Goal: Answer question/provide support

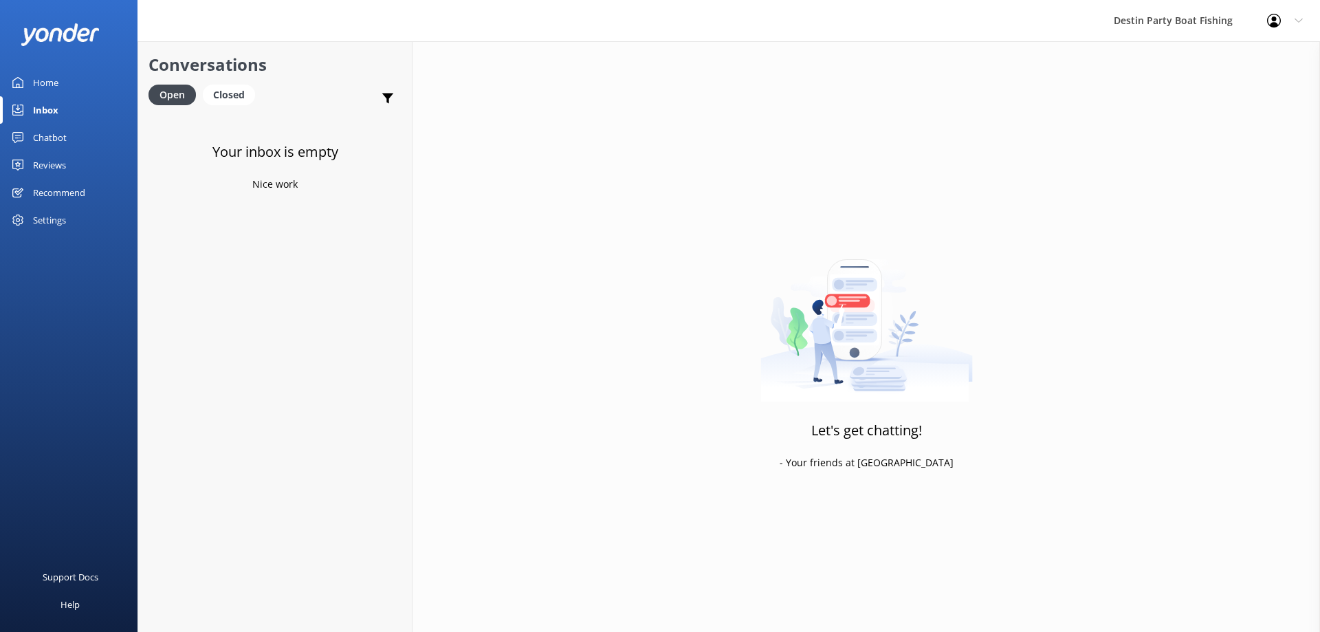
click at [52, 142] on div "Chatbot" at bounding box center [50, 137] width 34 height 27
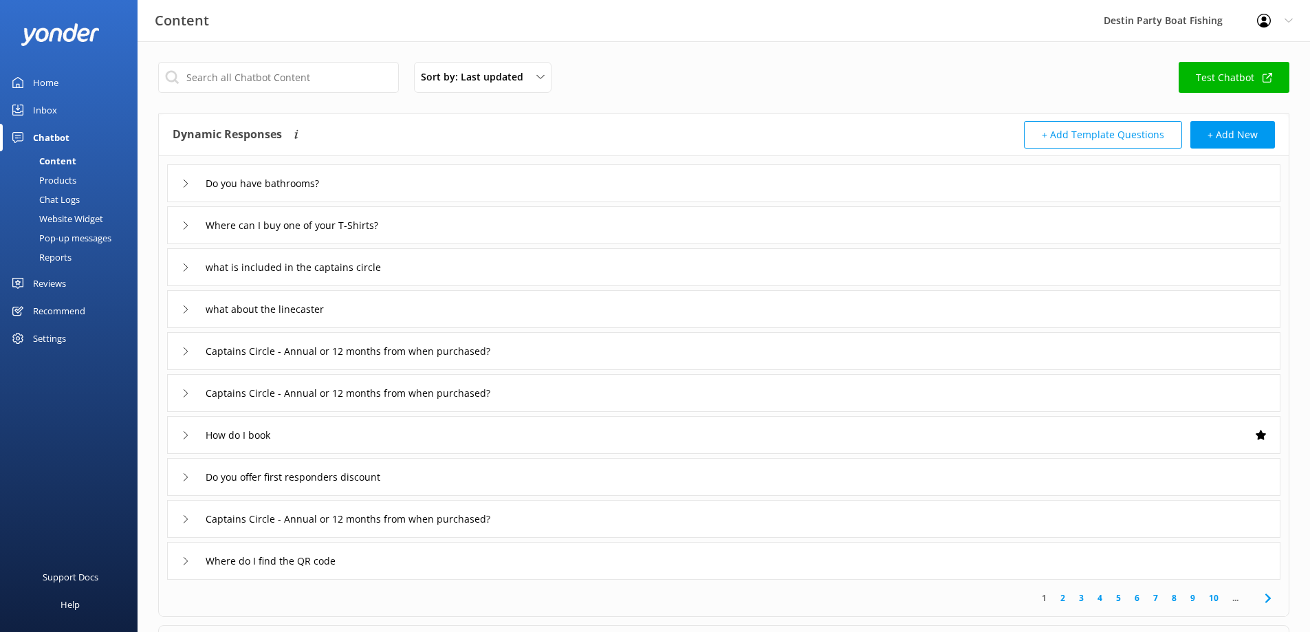
click at [47, 106] on div "Inbox" at bounding box center [45, 109] width 24 height 27
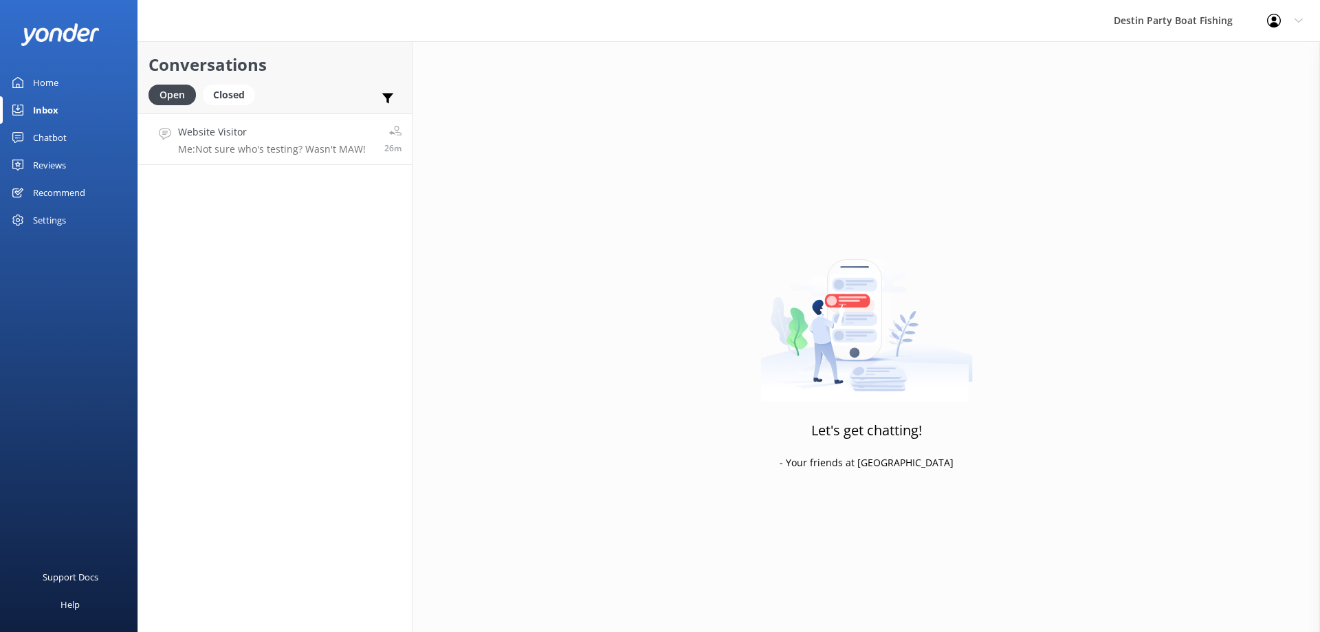
click at [301, 148] on p "Me: Not sure who's testing? Wasn't MAW!" at bounding box center [272, 149] width 188 height 12
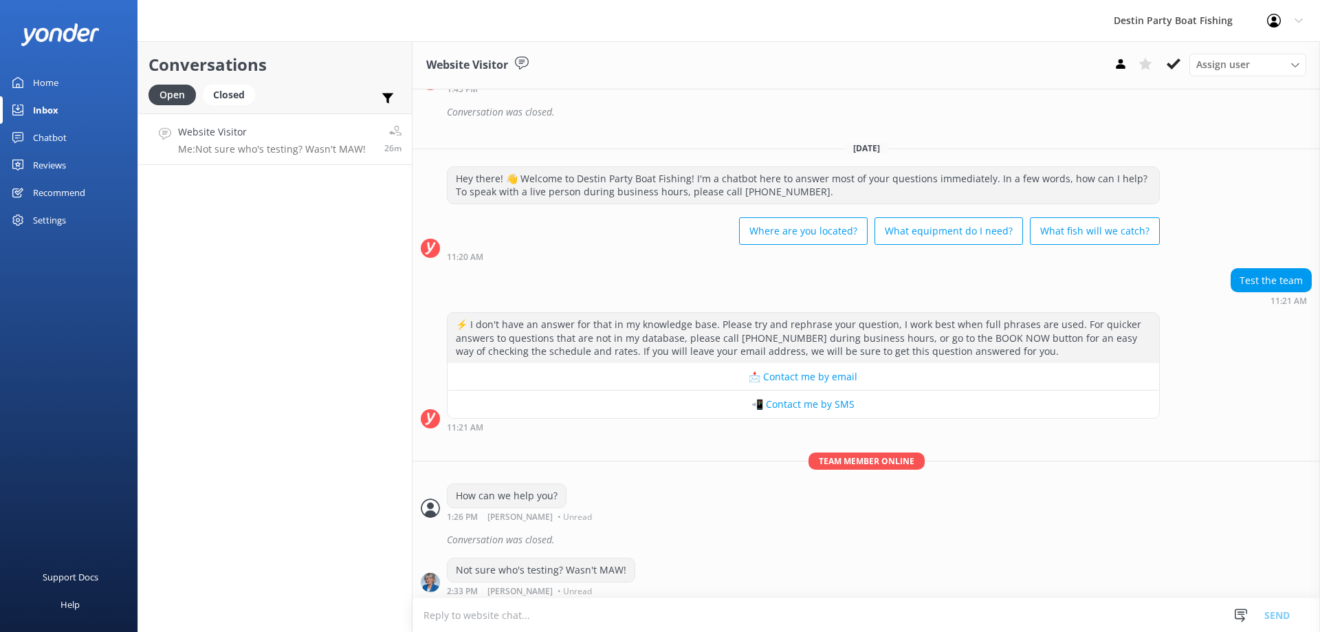
scroll to position [592, 0]
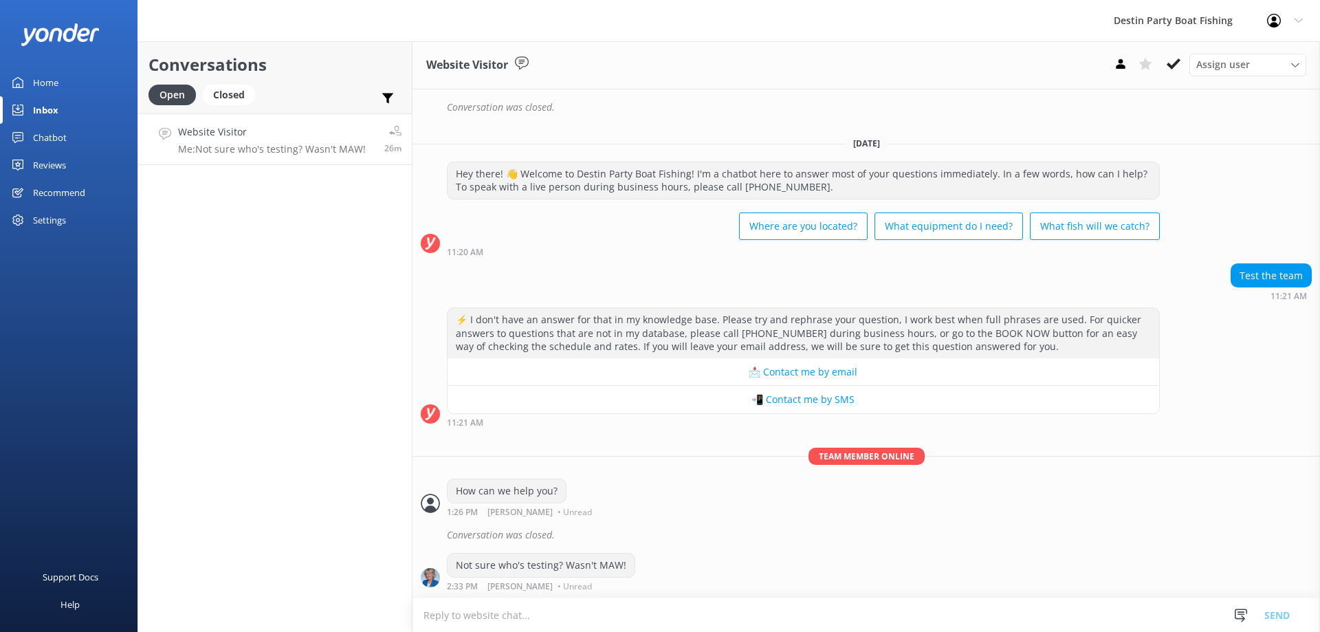
click at [584, 615] on textarea at bounding box center [865, 615] width 907 height 34
type textarea "I was wondering"
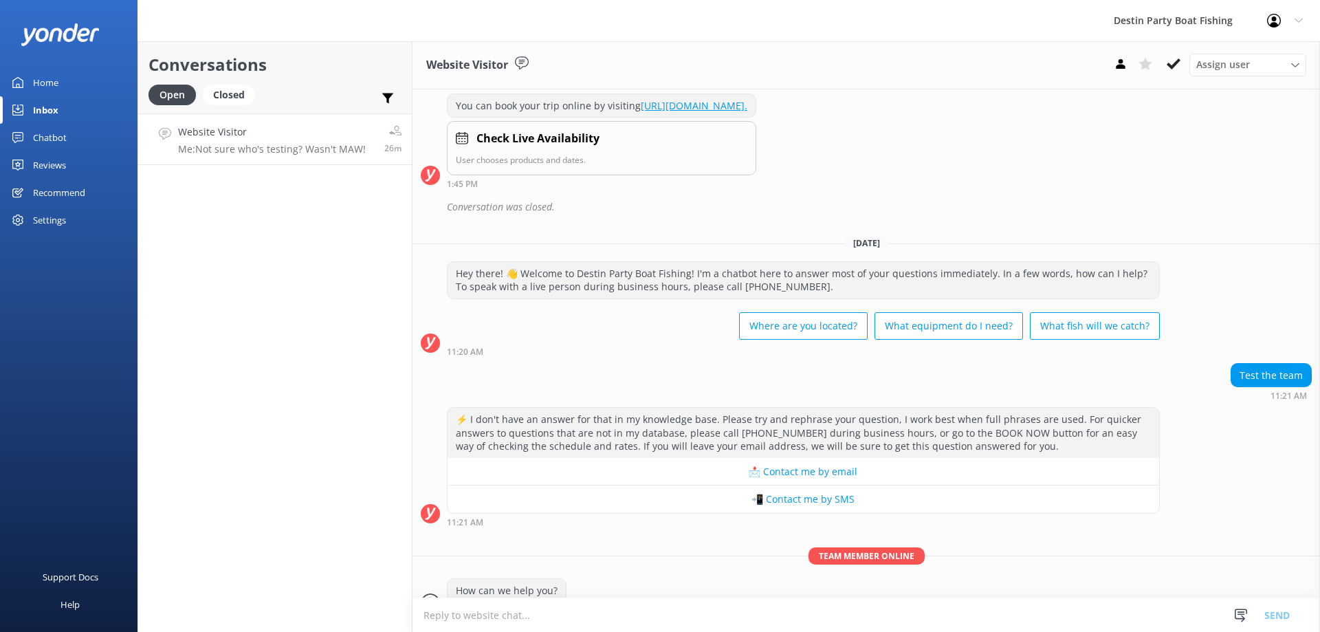
scroll to position [592, 0]
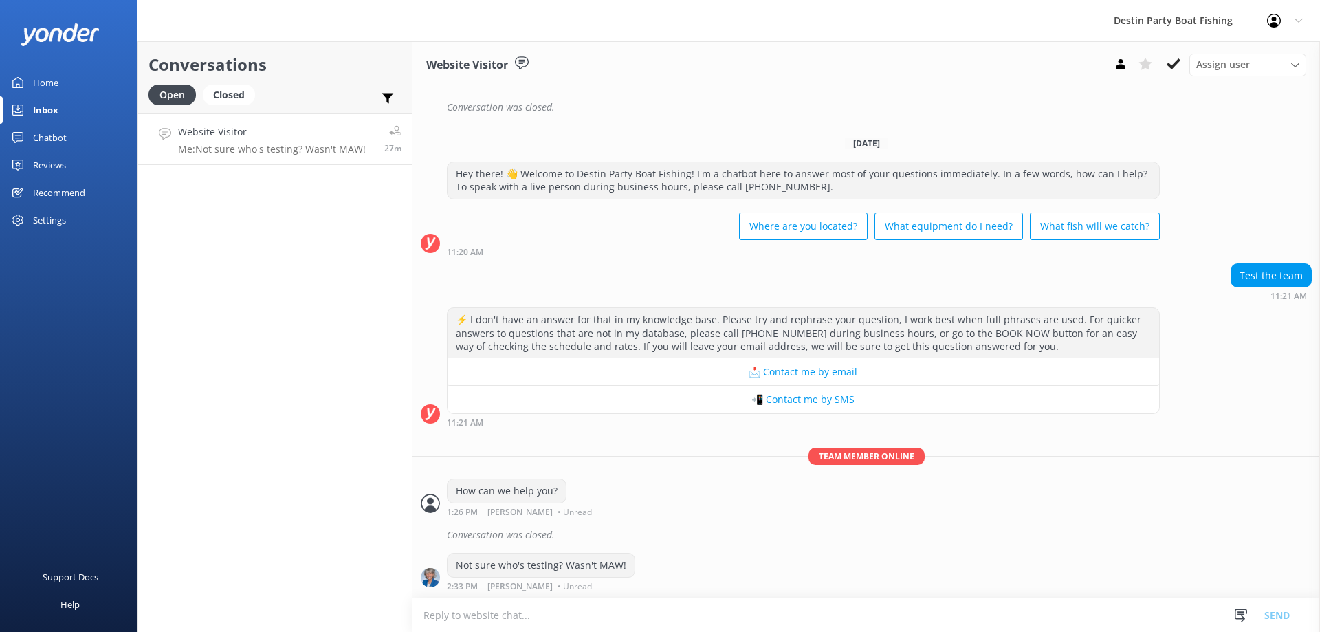
click at [605, 621] on textarea at bounding box center [865, 615] width 907 height 34
click at [579, 602] on textarea at bounding box center [865, 615] width 907 height 34
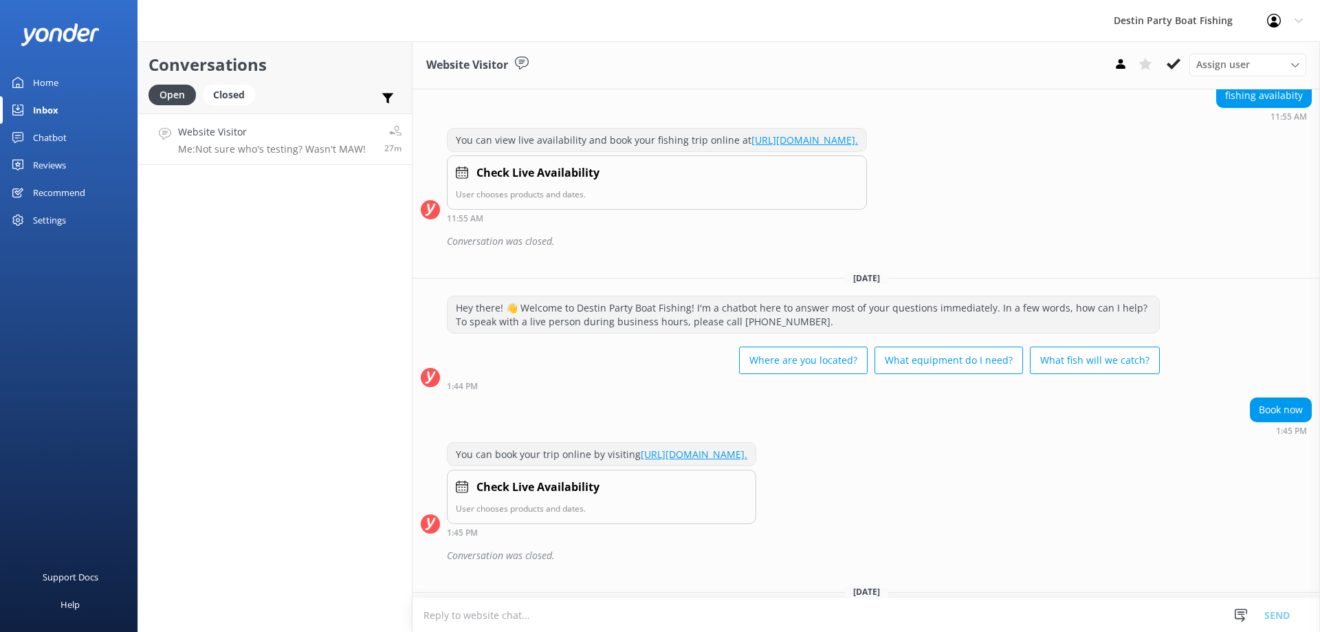
scroll to position [0, 0]
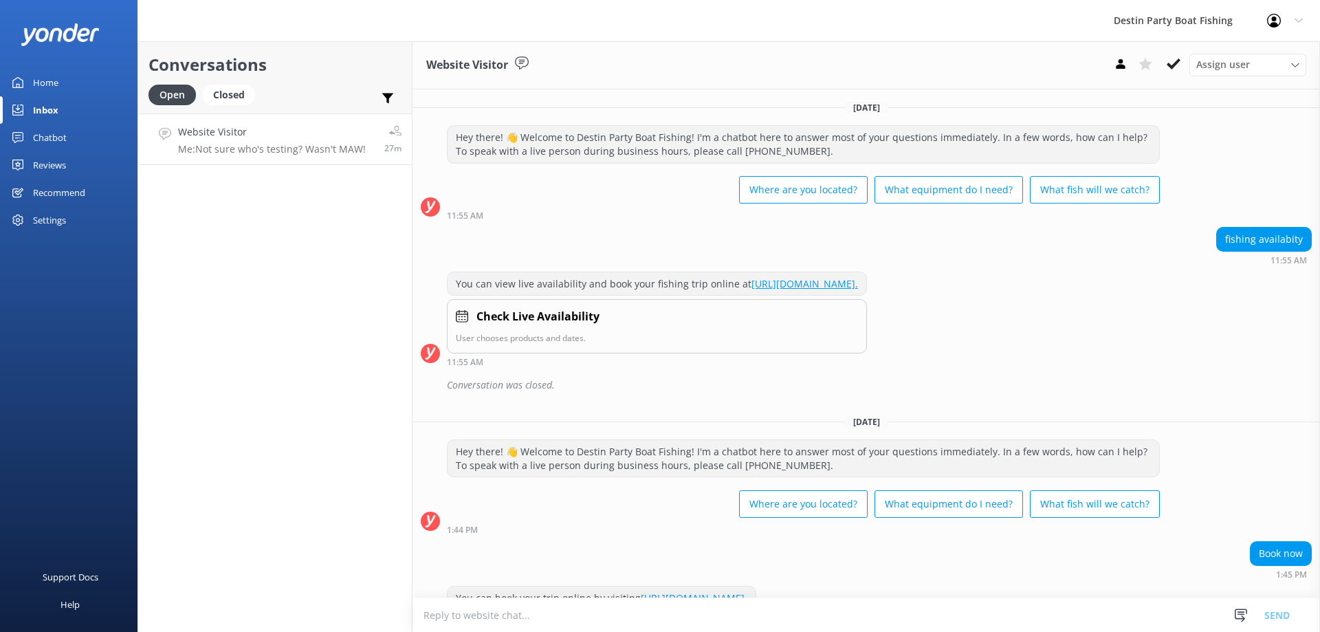
drag, startPoint x: 1220, startPoint y: 239, endPoint x: 1264, endPoint y: 293, distance: 69.9
click at [1268, 290] on div "[DATE] Hey there! 👋 Welcome to Destin Party Boat Fishing! I'm a chatbot here to…" at bounding box center [865, 639] width 907 height 1100
click at [1204, 283] on div "You can view live availability and book your fishing trip online at [URL][DOMAI…" at bounding box center [865, 319] width 907 height 95
click at [1174, 73] on button at bounding box center [1173, 64] width 25 height 21
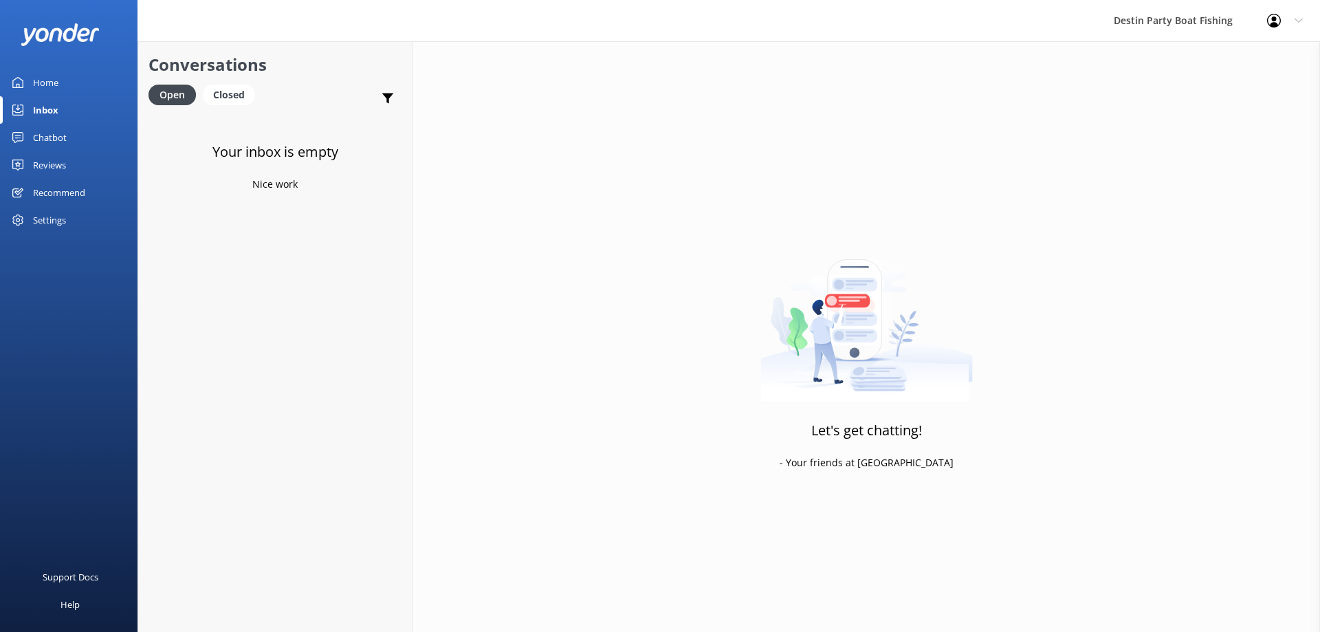
click at [27, 69] on link "Home" at bounding box center [68, 82] width 137 height 27
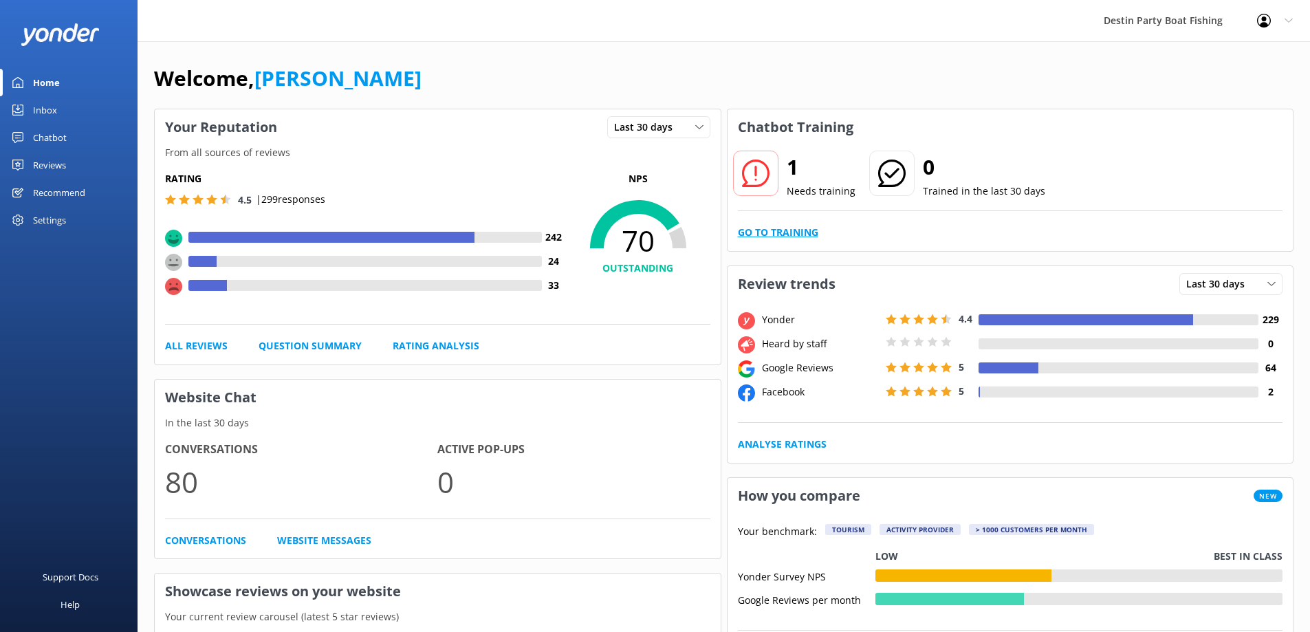
click at [760, 231] on link "Go to Training" at bounding box center [778, 232] width 80 height 15
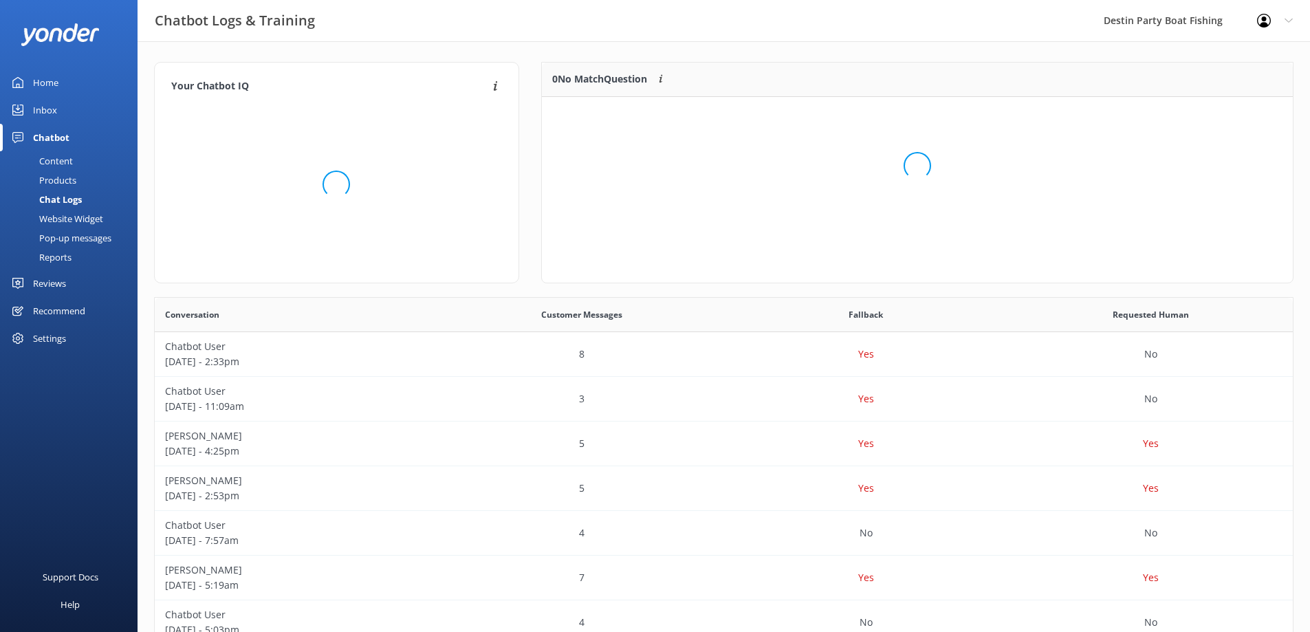
scroll to position [59, 740]
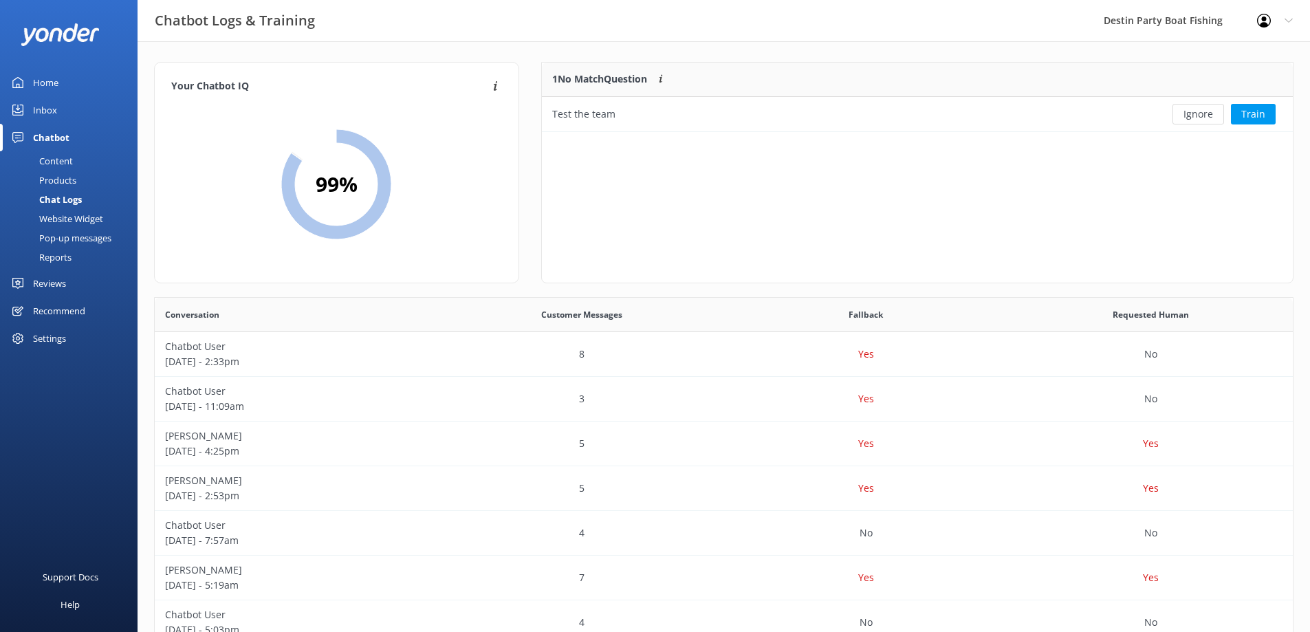
click at [37, 83] on div "Home" at bounding box center [45, 82] width 25 height 27
